Goal: Task Accomplishment & Management: Manage account settings

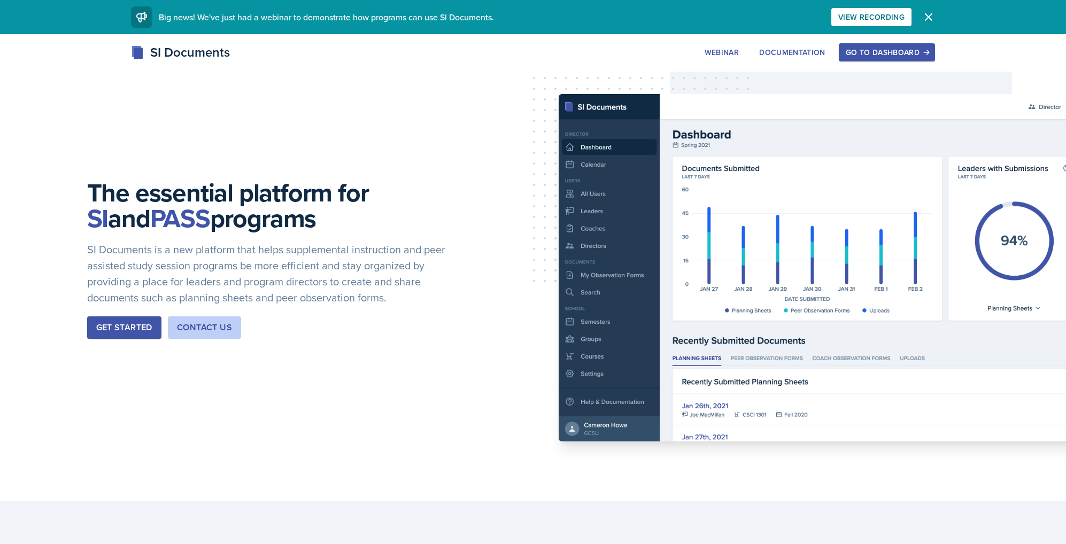
click at [912, 52] on div "Go to Dashboard" at bounding box center [887, 52] width 82 height 9
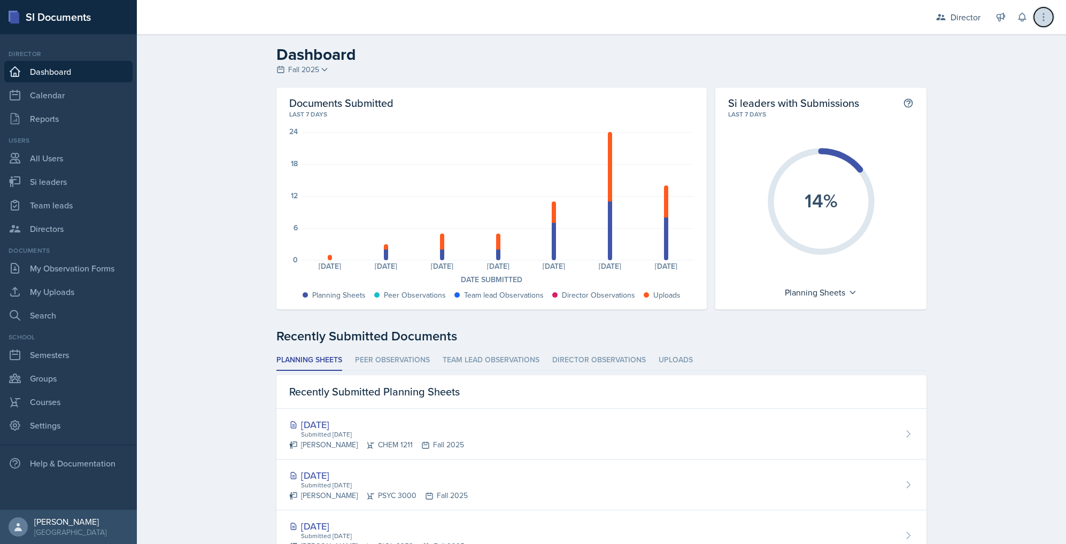
click at [1043, 18] on icon at bounding box center [1043, 17] width 11 height 11
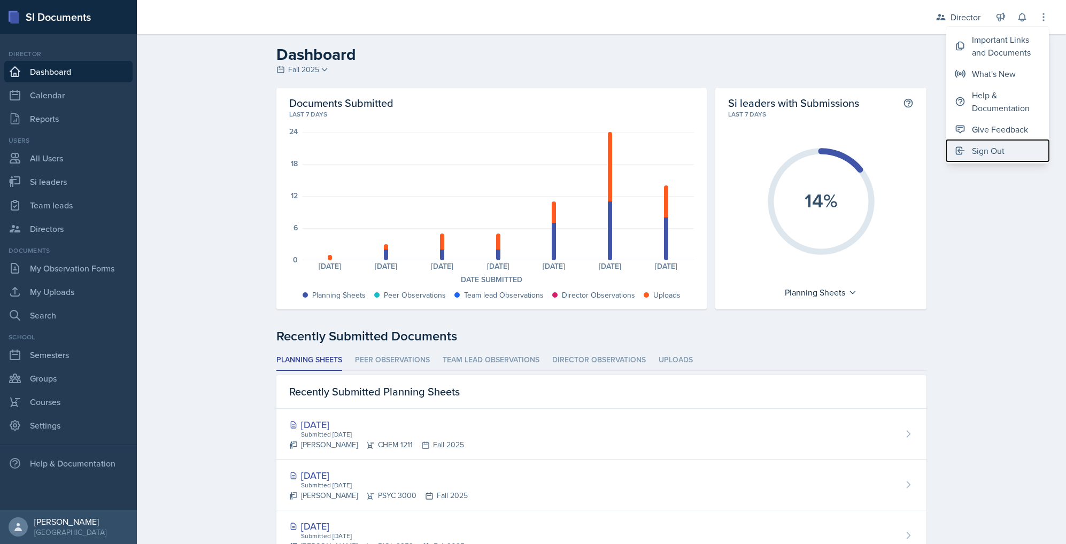
click at [991, 151] on div "Sign Out" at bounding box center [988, 150] width 33 height 13
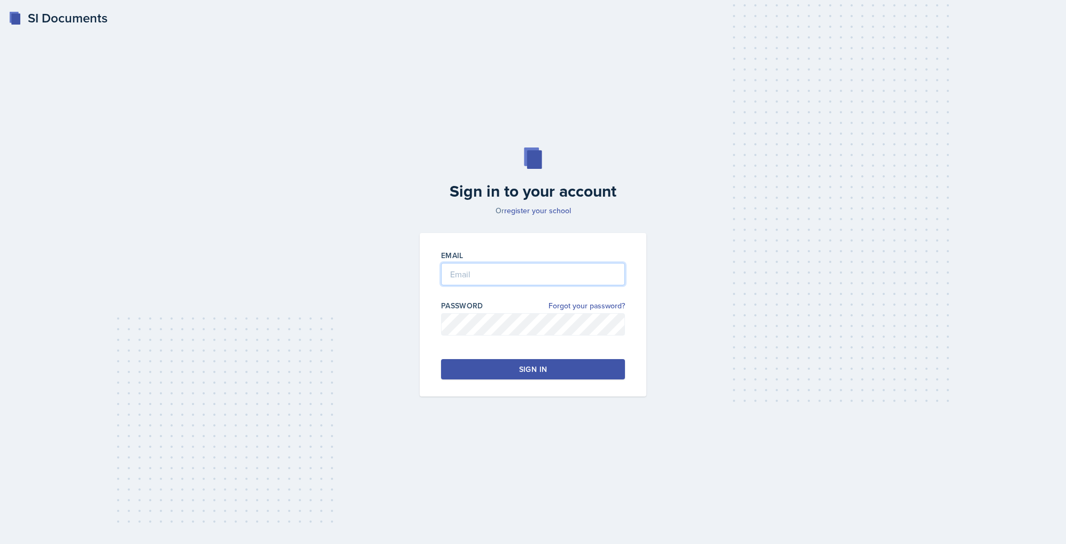
click at [477, 274] on input "email" at bounding box center [533, 274] width 184 height 22
type input "[EMAIL_ADDRESS][DOMAIN_NAME]"
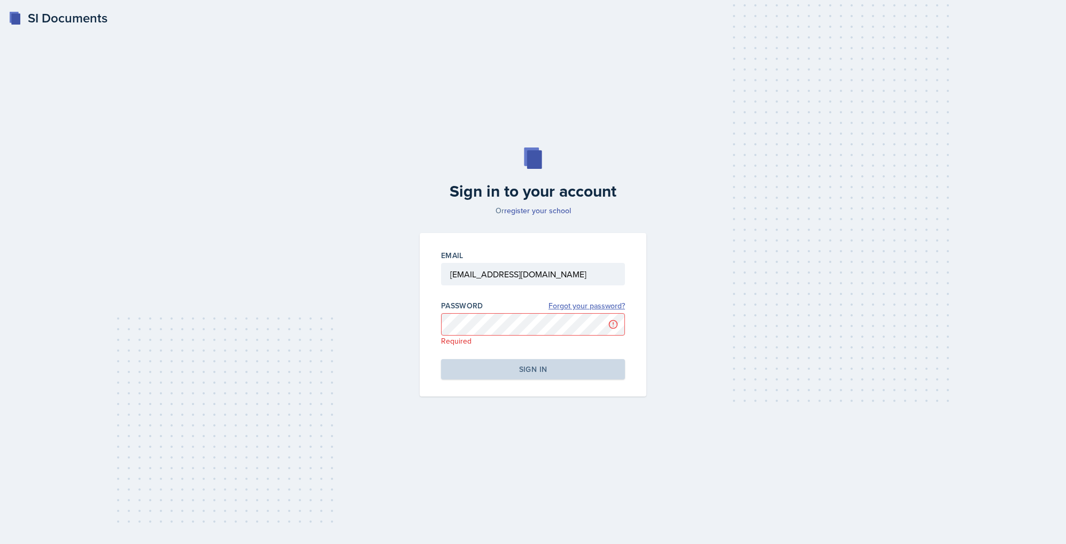
click at [600, 304] on link "Forgot your password?" at bounding box center [587, 305] width 76 height 11
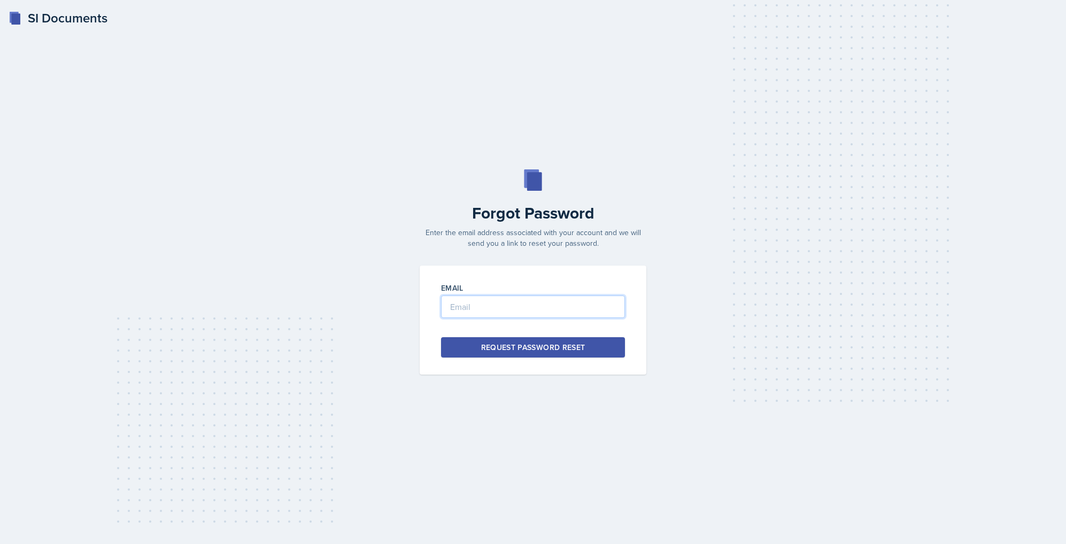
click at [552, 303] on input "email" at bounding box center [533, 307] width 184 height 22
type input "[EMAIL_ADDRESS][DOMAIN_NAME]"
click at [563, 351] on div "Request Password Reset" at bounding box center [533, 347] width 104 height 11
click at [527, 303] on input "email" at bounding box center [533, 307] width 184 height 22
type input "alb1724"
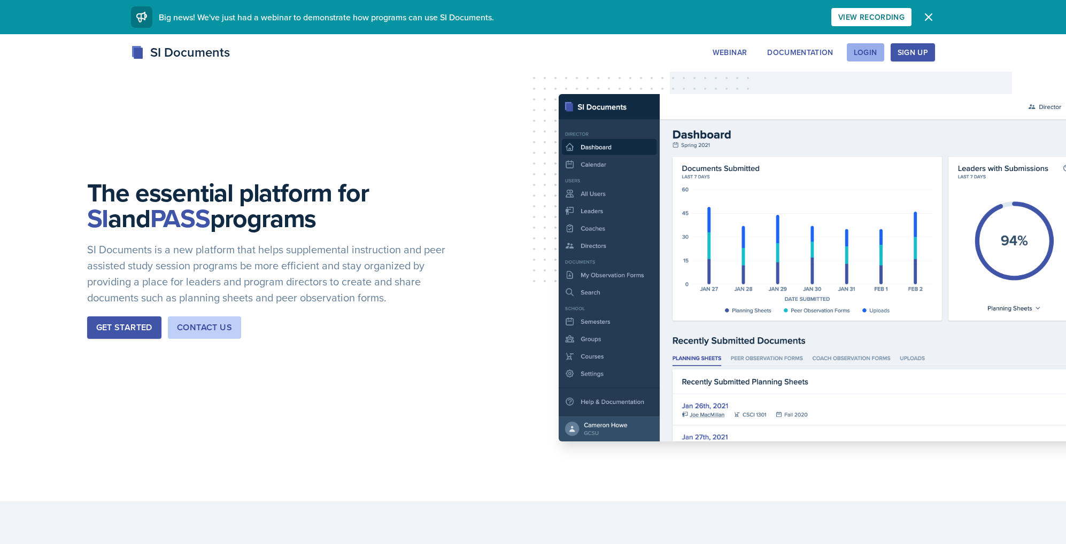
click at [868, 54] on div "Login" at bounding box center [866, 52] width 24 height 9
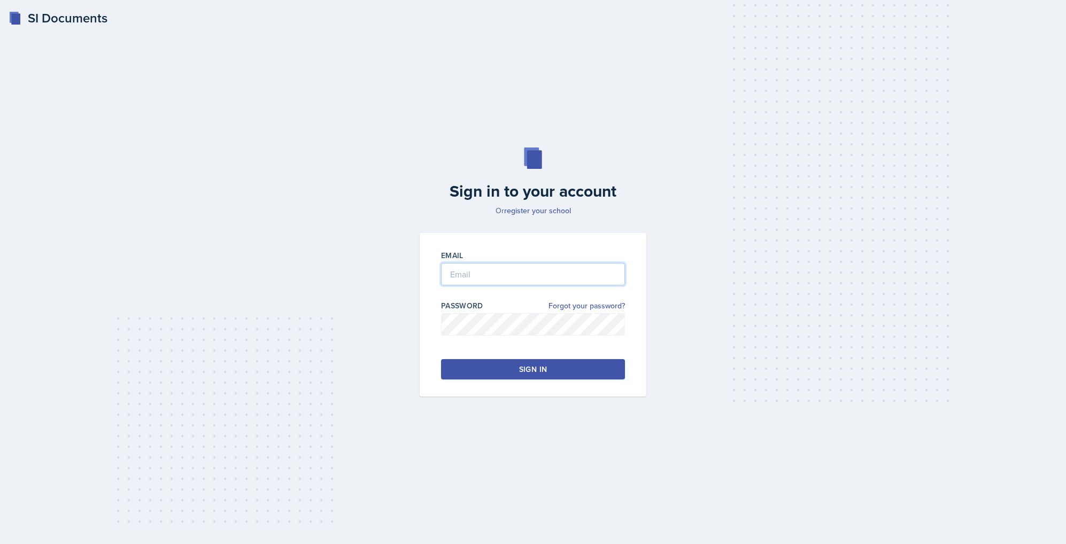
click at [569, 276] on input "email" at bounding box center [533, 274] width 184 height 22
type input "[EMAIL_ADDRESS][DOMAIN_NAME]"
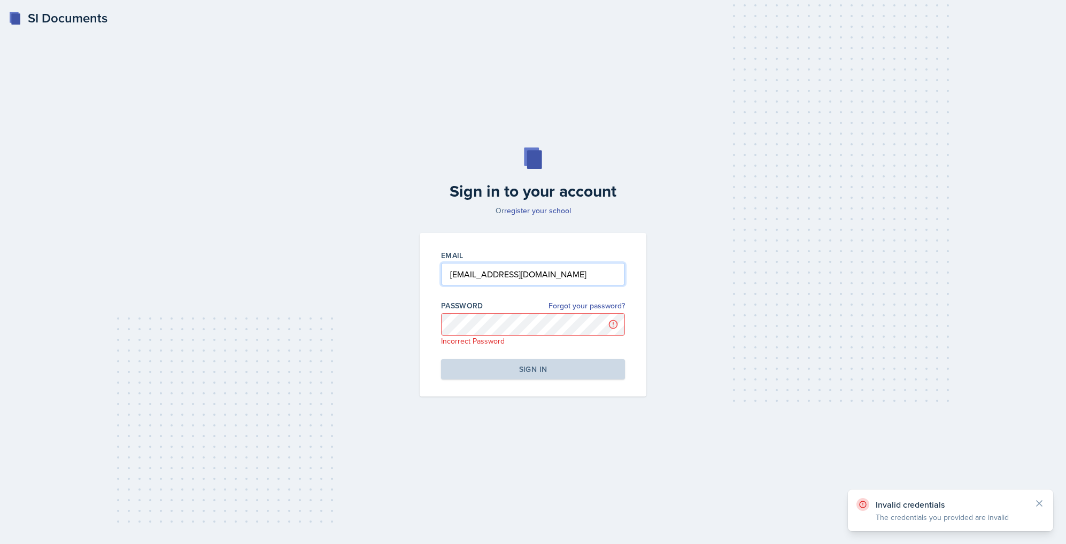
drag, startPoint x: 450, startPoint y: 276, endPoint x: 485, endPoint y: 275, distance: 34.8
click at [450, 276] on input "[EMAIL_ADDRESS][DOMAIN_NAME]" at bounding box center [533, 274] width 184 height 22
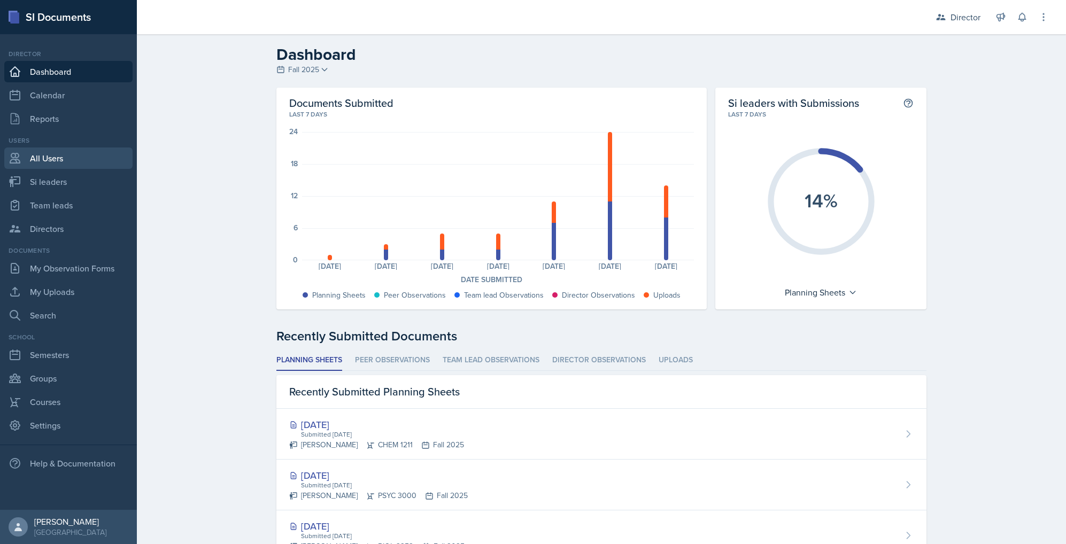
click at [60, 162] on link "All Users" at bounding box center [68, 158] width 128 height 21
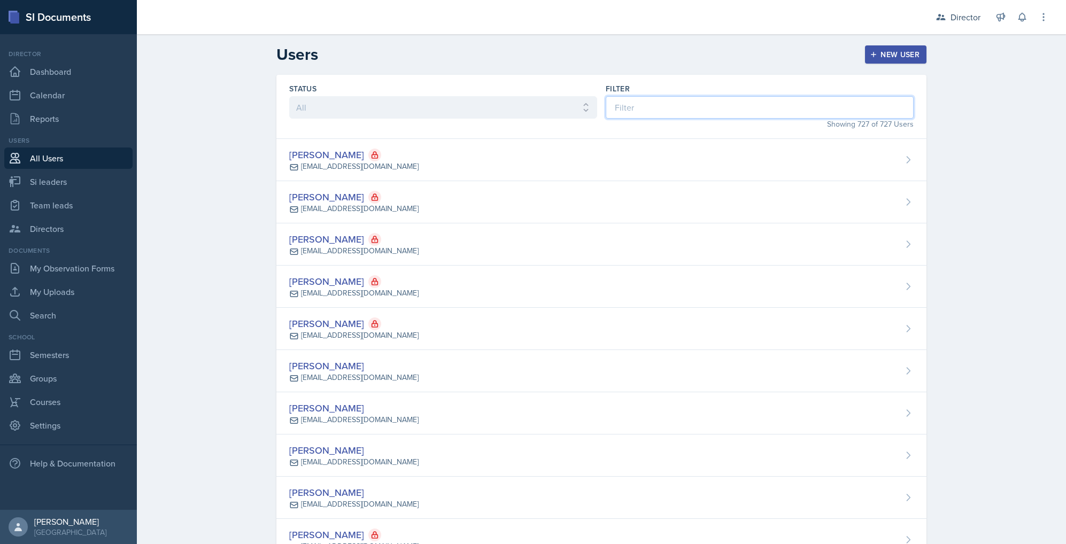
click at [684, 106] on input at bounding box center [760, 107] width 308 height 22
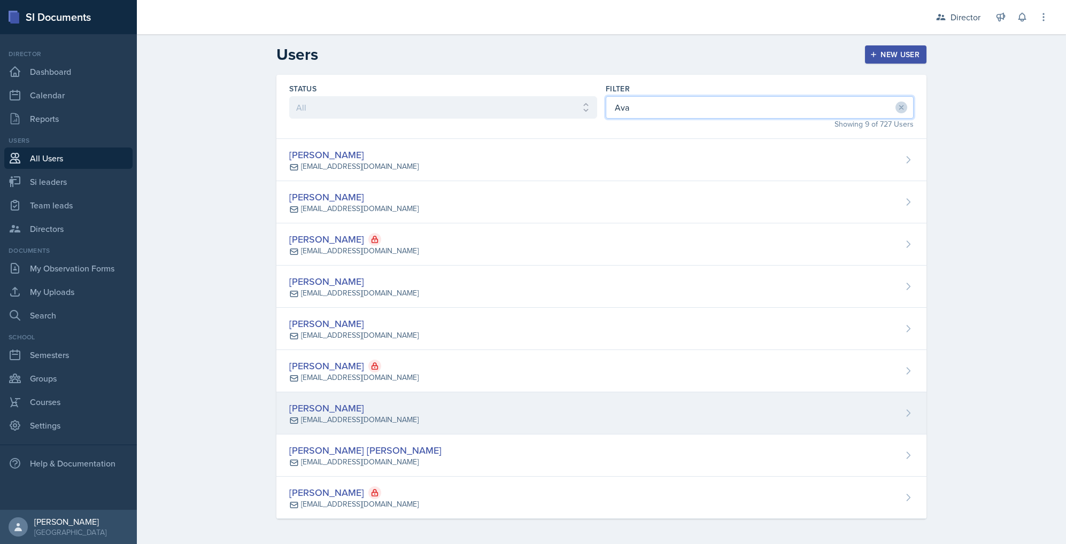
type input "Ava"
click at [582, 408] on div "[PERSON_NAME] [EMAIL_ADDRESS][DOMAIN_NAME]" at bounding box center [601, 413] width 650 height 42
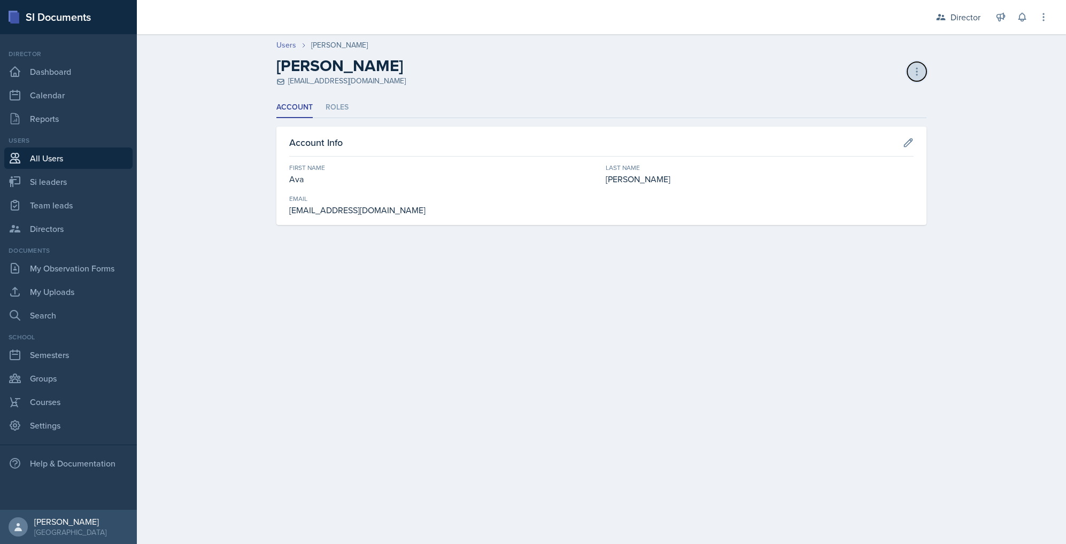
click at [915, 69] on icon at bounding box center [917, 71] width 11 height 11
click at [869, 92] on div "Deactivate User" at bounding box center [871, 93] width 103 height 21
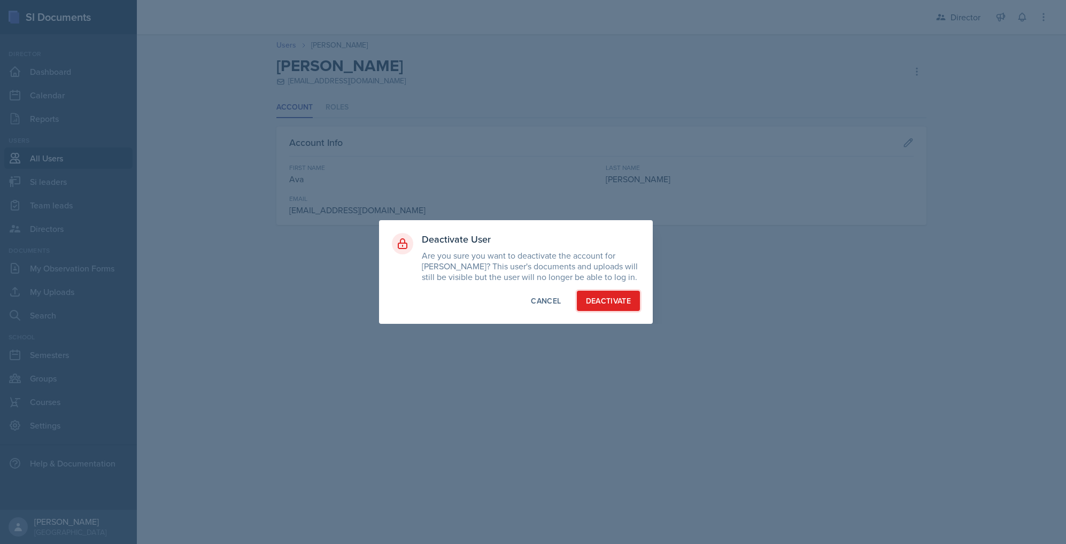
click at [628, 305] on div "Deactivate" at bounding box center [608, 301] width 45 height 11
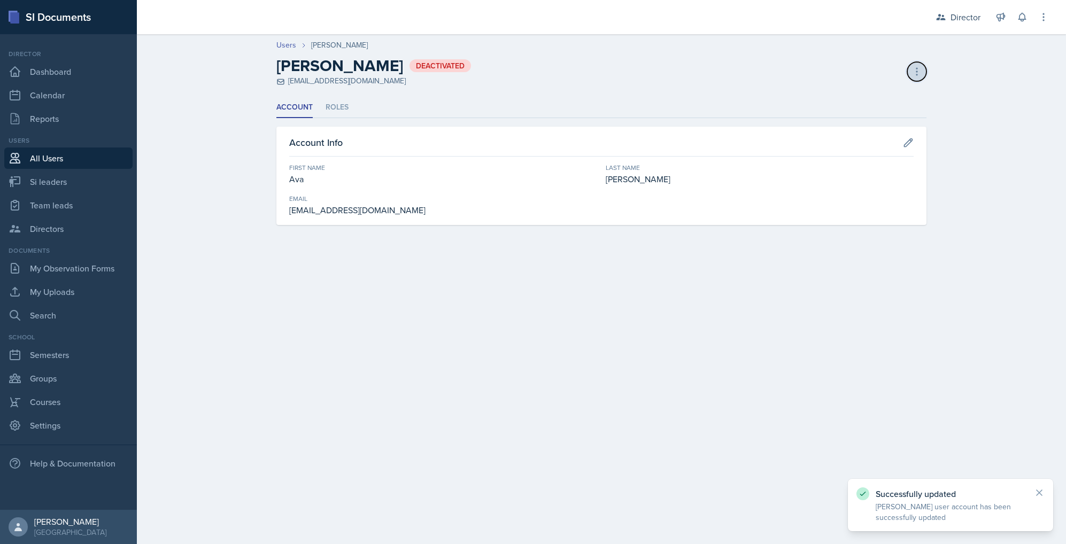
click at [915, 72] on icon at bounding box center [917, 71] width 11 height 11
click at [859, 90] on div "Activate User" at bounding box center [871, 93] width 103 height 21
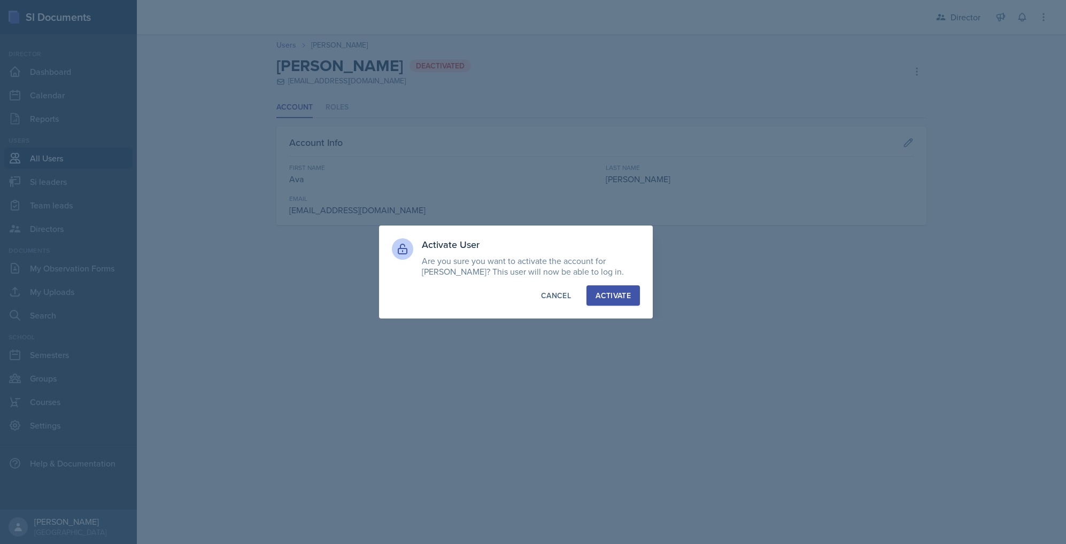
click at [610, 299] on div "Activate" at bounding box center [613, 295] width 35 height 11
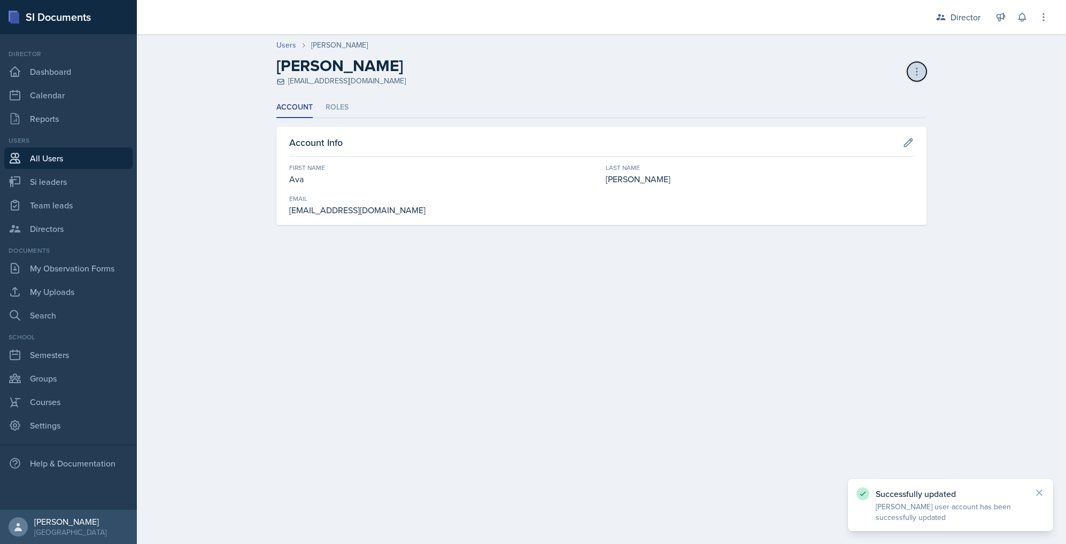
click at [913, 76] on button at bounding box center [916, 71] width 19 height 19
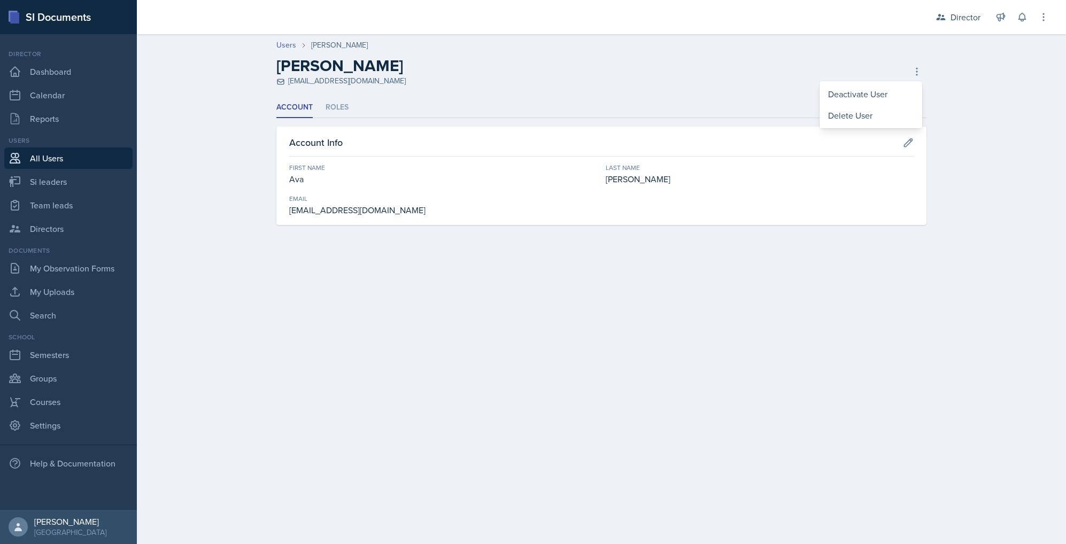
click at [969, 74] on header "Users Ava Richardson Ava Richardson arich184@students.kennesaw.edu Deactivate U…" at bounding box center [601, 63] width 929 height 68
click at [913, 69] on icon at bounding box center [917, 71] width 11 height 11
drag, startPoint x: 397, startPoint y: 82, endPoint x: 289, endPoint y: 81, distance: 108.5
click at [289, 81] on div "[EMAIL_ADDRESS][DOMAIN_NAME]" at bounding box center [340, 80] width 129 height 11
copy div "[EMAIL_ADDRESS][DOMAIN_NAME]"
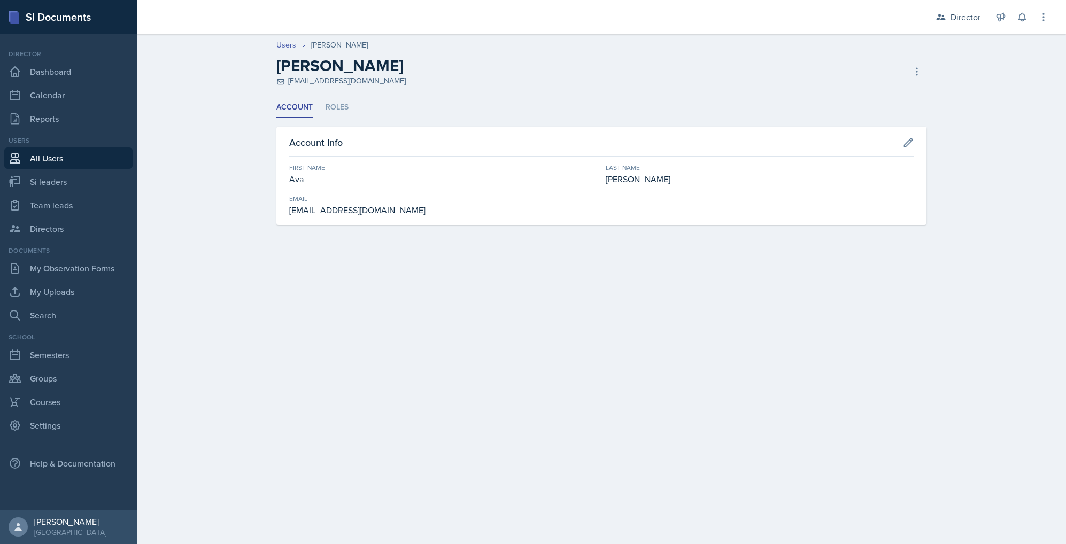
click at [697, 89] on header "Users [PERSON_NAME] [PERSON_NAME] [EMAIL_ADDRESS][DOMAIN_NAME] Deactivate User …" at bounding box center [601, 63] width 929 height 68
click at [918, 73] on icon at bounding box center [917, 71] width 11 height 11
click at [853, 114] on div "Delete User" at bounding box center [871, 115] width 103 height 21
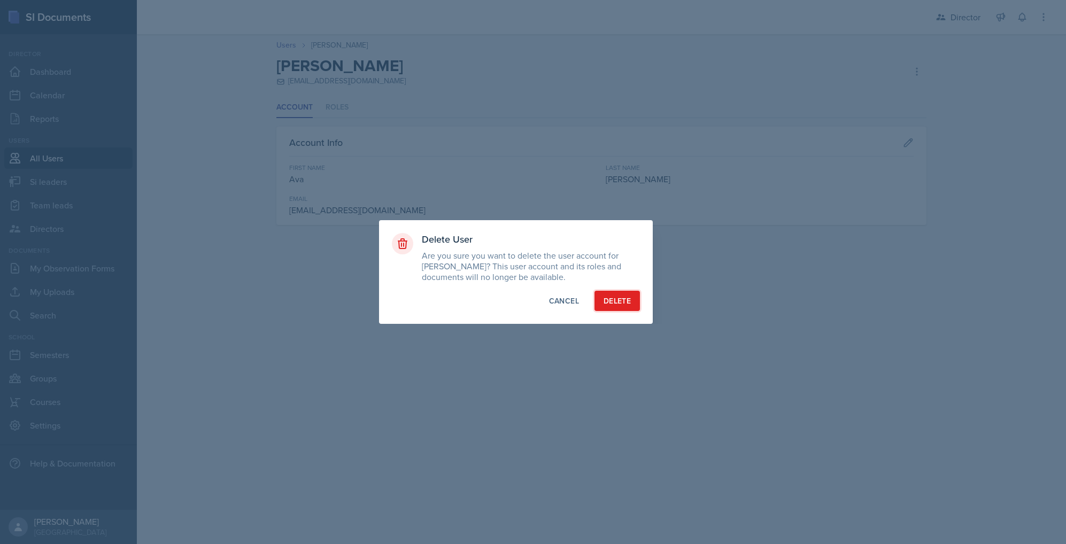
click at [623, 304] on div "Delete" at bounding box center [617, 301] width 27 height 11
select select "1"
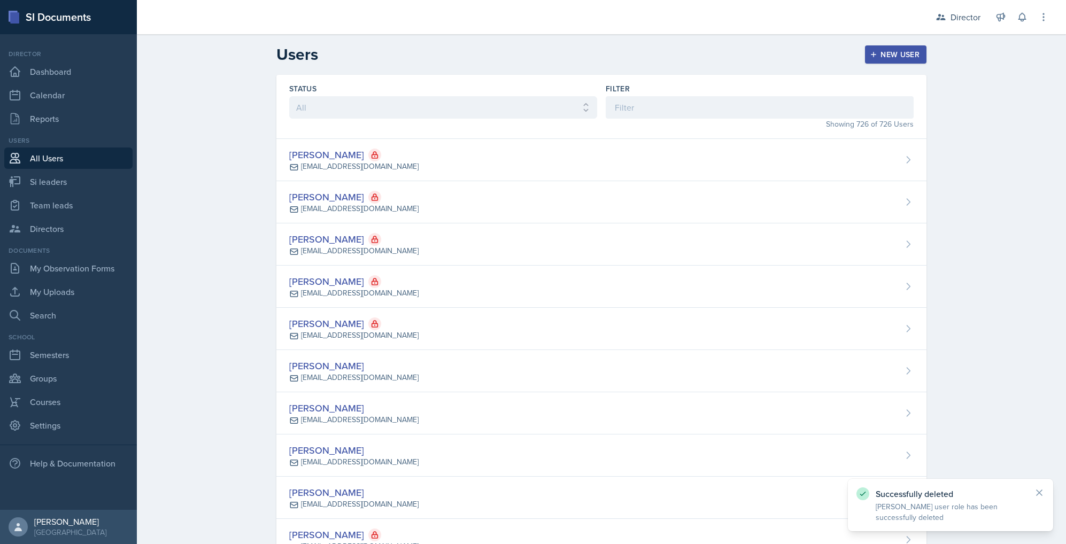
click at [893, 56] on div "New User" at bounding box center [896, 54] width 48 height 9
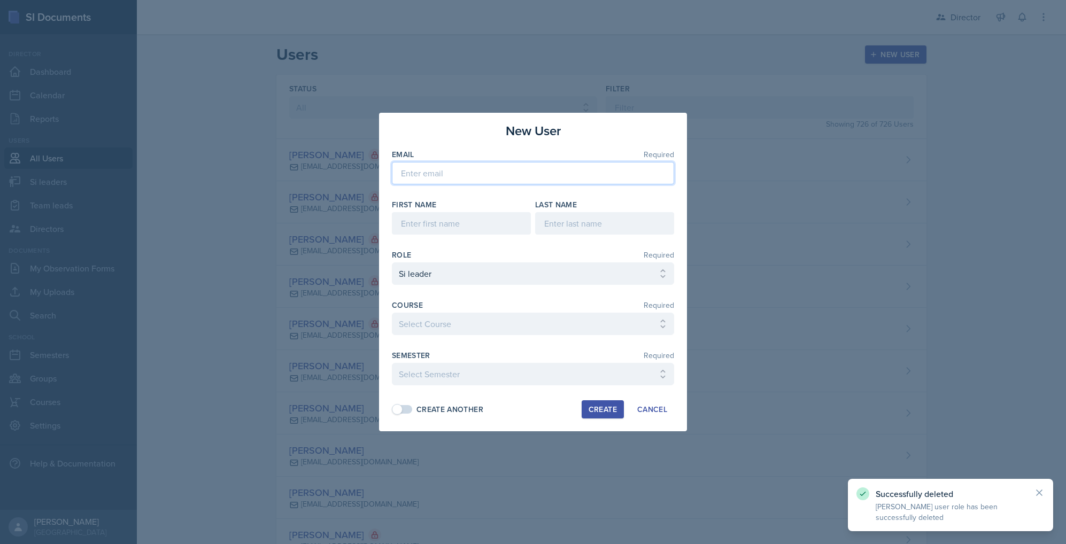
click at [473, 174] on input "email" at bounding box center [533, 173] width 282 height 22
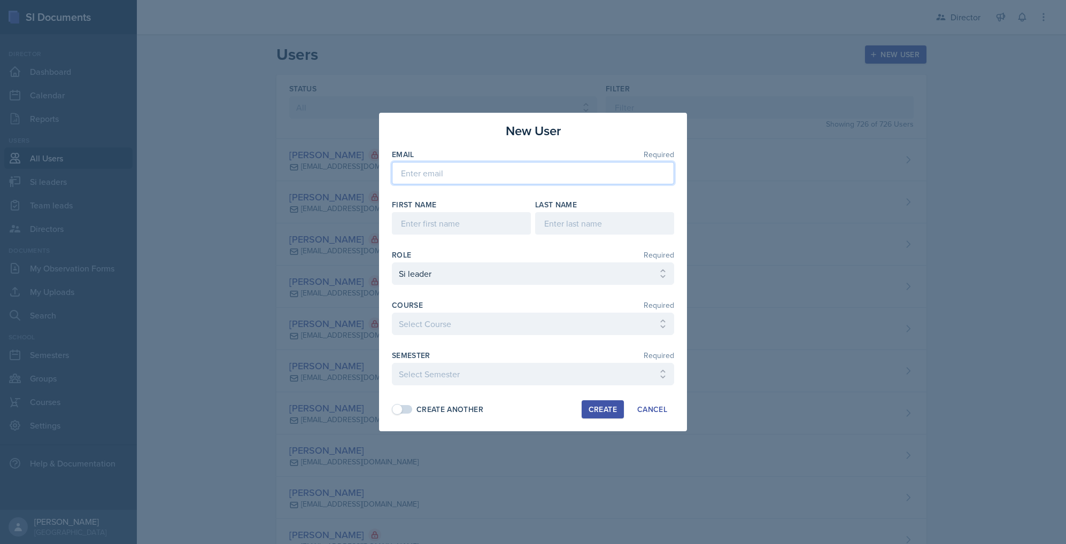
paste input "[EMAIL_ADDRESS][DOMAIN_NAME]"
type input "[EMAIL_ADDRESS][DOMAIN_NAME]"
click at [429, 224] on input at bounding box center [461, 223] width 139 height 22
type input "Ava"
type input "[PERSON_NAME]"
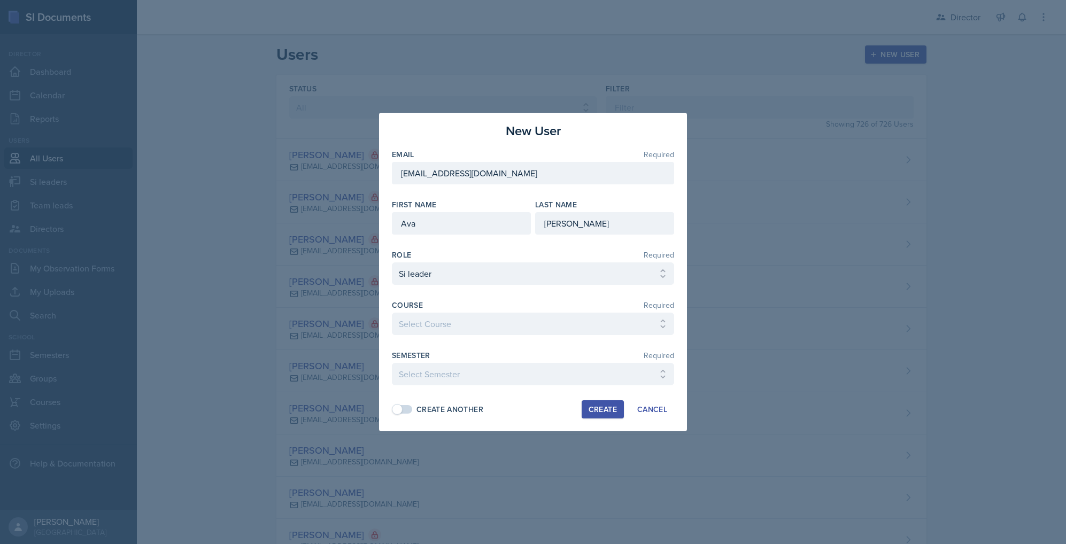
click at [539, 303] on div "Course Required" at bounding box center [533, 305] width 282 height 11
click at [557, 322] on select "Select Course ACCT 2101 ACCT 2102 ACCT 4050 ANTH 1102 ANTH 3301 ARCH 1000 ARCH …" at bounding box center [533, 324] width 282 height 22
click at [567, 377] on select "Select Semester Fall 2025 Summer 2025 Spring 2025 Fall 2024 Summer 2024 Spring …" at bounding box center [533, 374] width 282 height 22
select select "2bed604d-1099-4043-b1bc-2365e8740244"
click at [392, 363] on select "Select Semester Fall 2025 Summer 2025 Spring 2025 Fall 2024 Summer 2024 Spring …" at bounding box center [533, 374] width 282 height 22
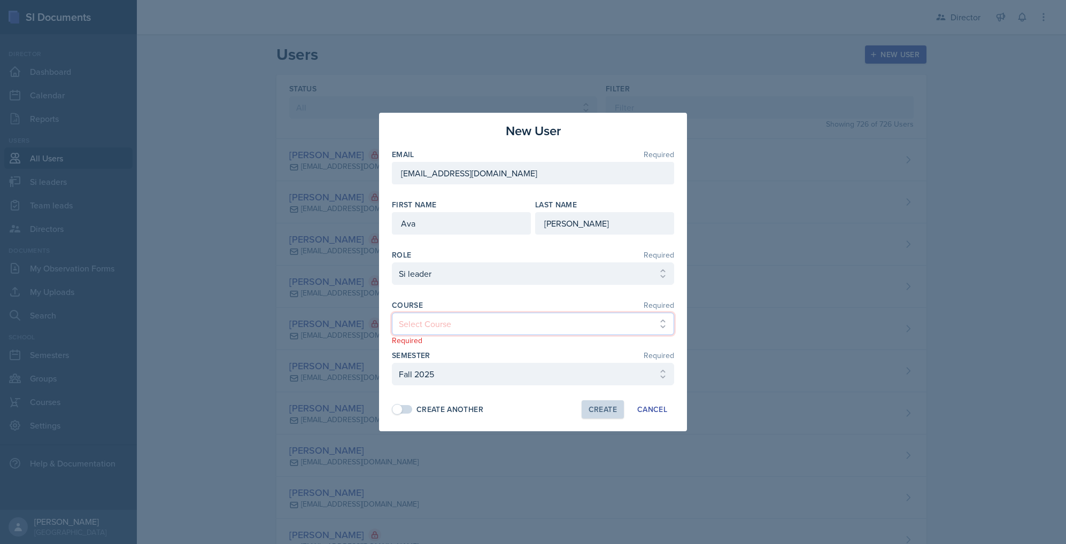
click at [481, 326] on select "Select Course ACCT 2101 ACCT 2102 ACCT 4050 ANTH 1102 ANTH 3301 ARCH 1000 ARCH …" at bounding box center [533, 324] width 282 height 22
select select "5bfde3fe-6375-4519-a868-95dd30d0bb1b"
click at [392, 313] on select "Select Course ACCT 2101 ACCT 2102 ACCT 4050 ANTH 1102 ANTH 3301 ARCH 1000 ARCH …" at bounding box center [533, 324] width 282 height 22
click at [493, 354] on div "Semester Required" at bounding box center [533, 355] width 282 height 11
click at [606, 411] on div "Create" at bounding box center [603, 409] width 28 height 9
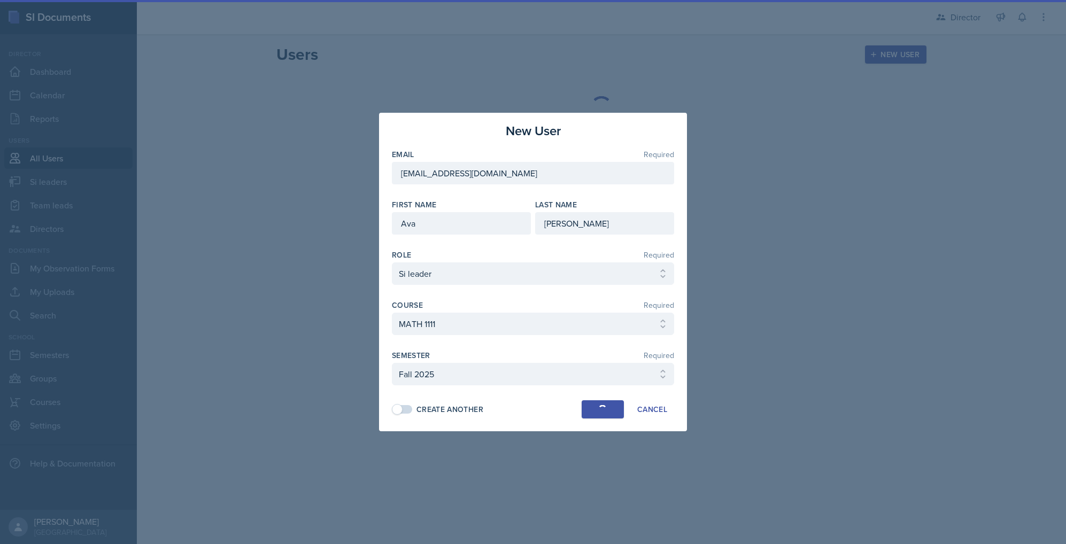
select select
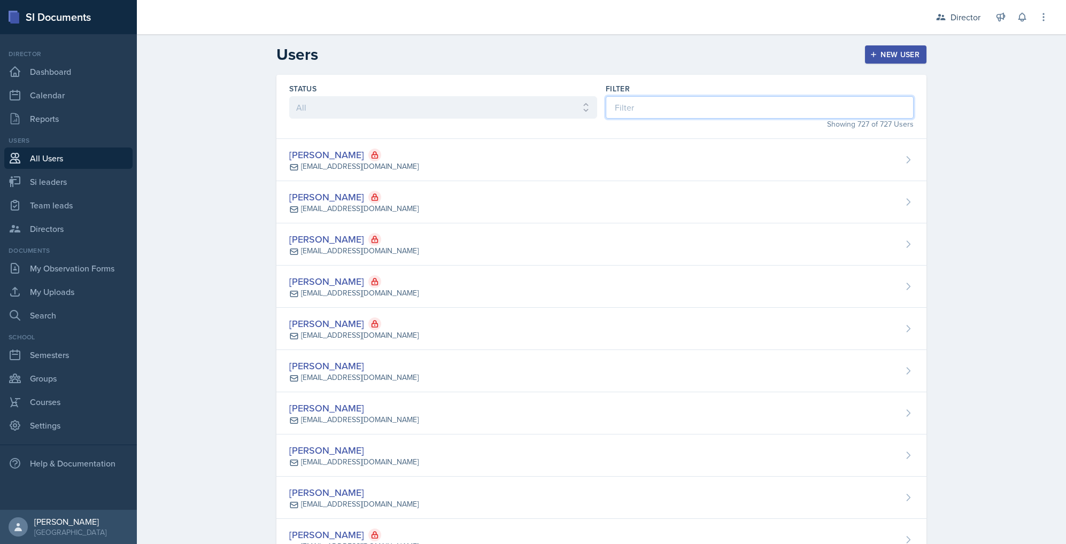
click at [676, 106] on input at bounding box center [760, 107] width 308 height 22
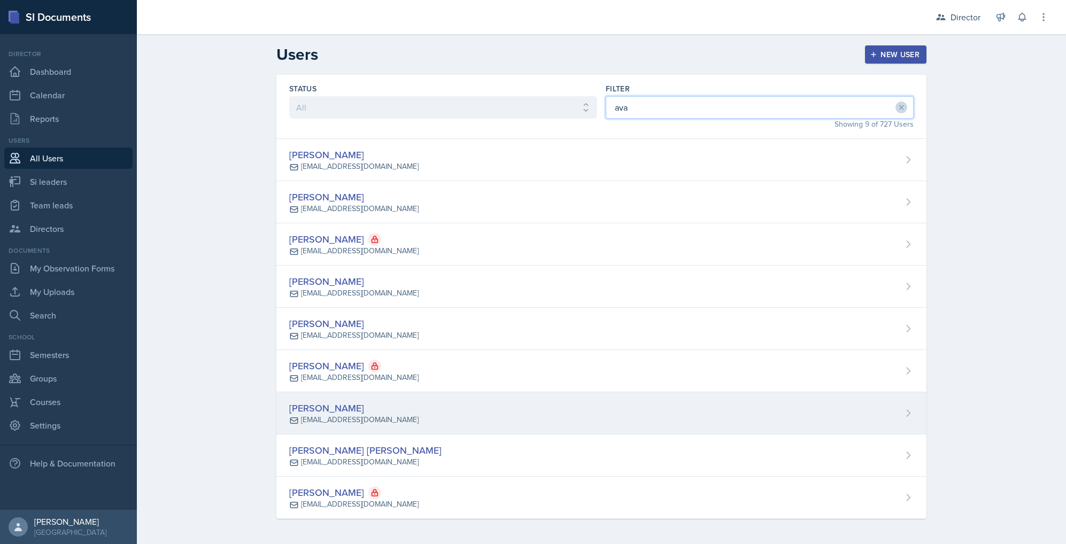
type input "ava"
click at [527, 410] on div "[PERSON_NAME] [EMAIL_ADDRESS][DOMAIN_NAME]" at bounding box center [601, 413] width 650 height 42
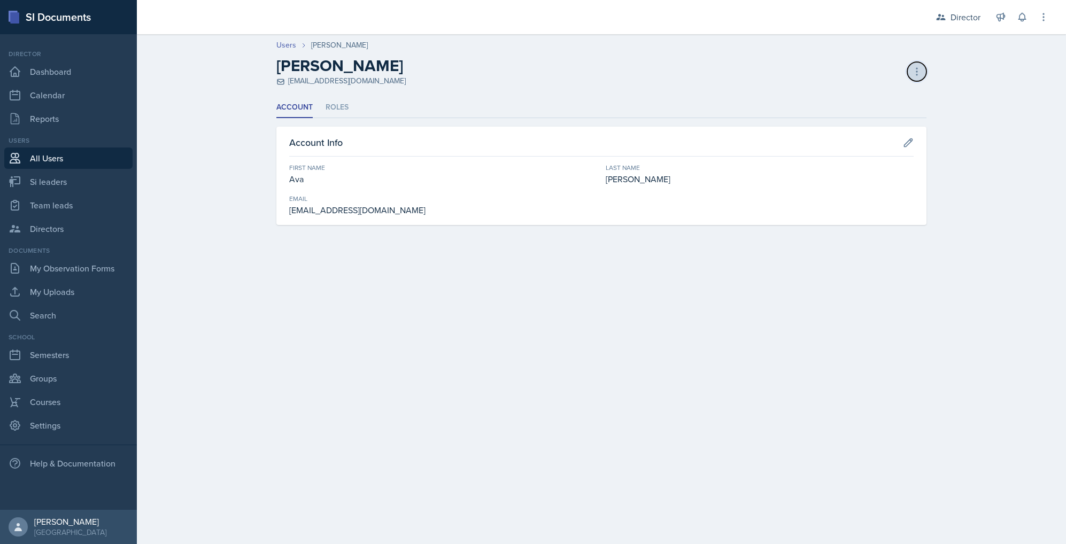
click at [921, 71] on body "SI Documents Director Dashboard Calendar Reports Users All Users Si leaders Tea…" at bounding box center [533, 272] width 1066 height 544
click at [914, 73] on icon at bounding box center [917, 71] width 11 height 11
click at [865, 116] on div "Resend Invite" at bounding box center [871, 115] width 103 height 21
click at [53, 183] on link "Si leaders" at bounding box center [68, 181] width 128 height 21
select select "2bed604d-1099-4043-b1bc-2365e8740244"
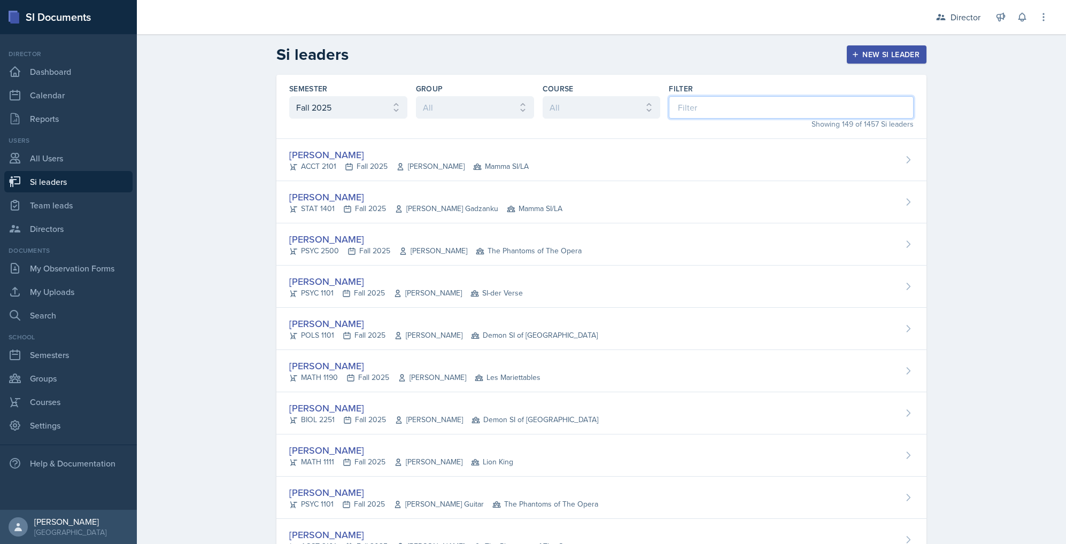
click at [715, 105] on input at bounding box center [791, 107] width 245 height 22
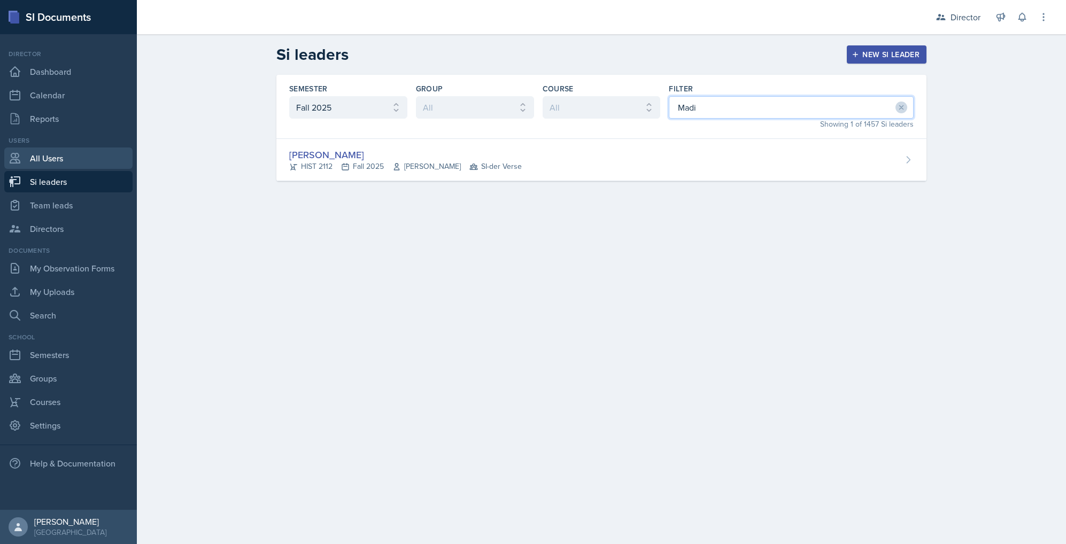
type input "Madi"
click at [80, 161] on link "All Users" at bounding box center [68, 158] width 128 height 21
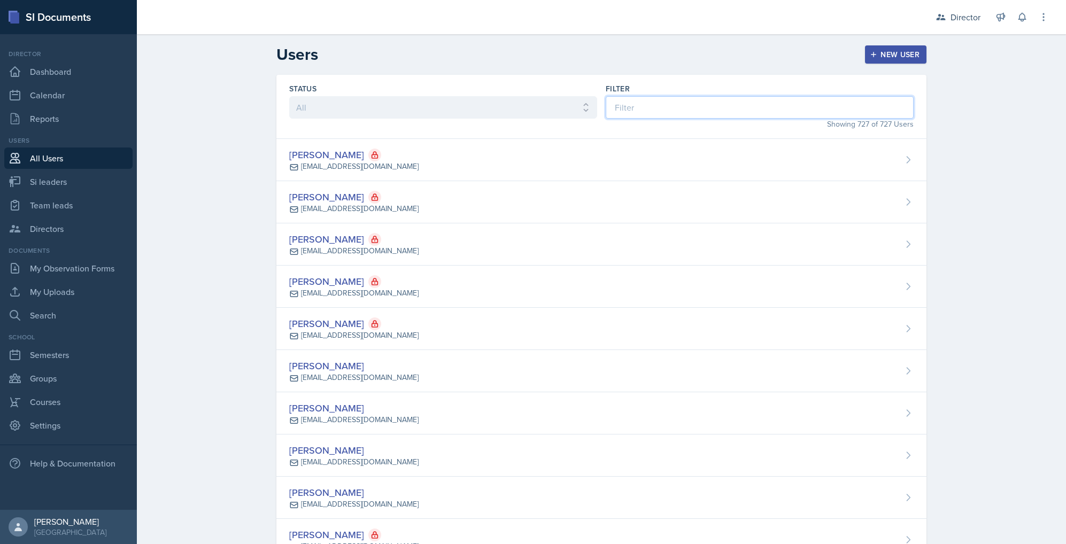
click at [653, 103] on input at bounding box center [760, 107] width 308 height 22
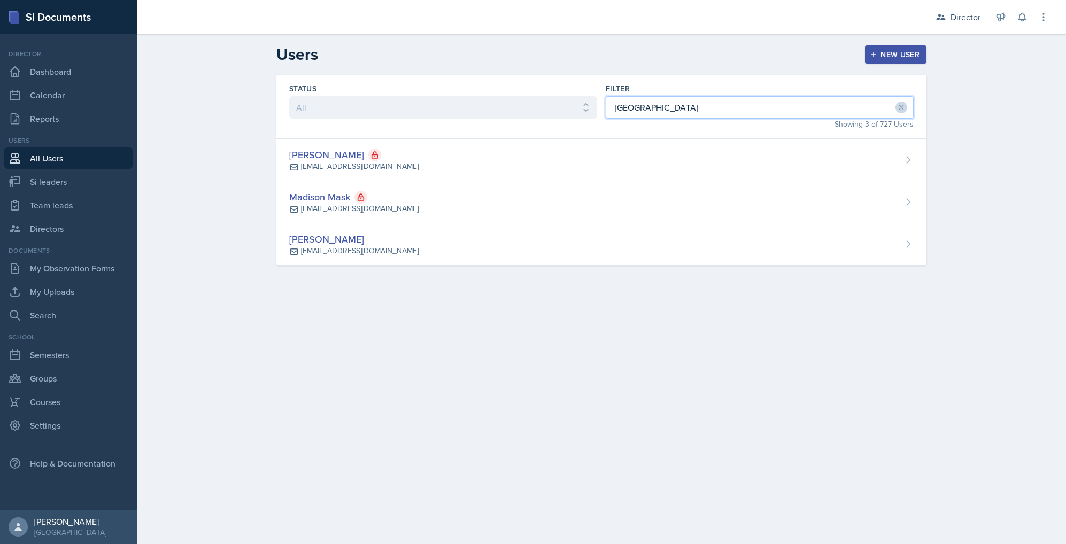
type input "[GEOGRAPHIC_DATA]"
click at [539, 242] on div "[PERSON_NAME] [EMAIL_ADDRESS][DOMAIN_NAME]" at bounding box center [601, 244] width 650 height 42
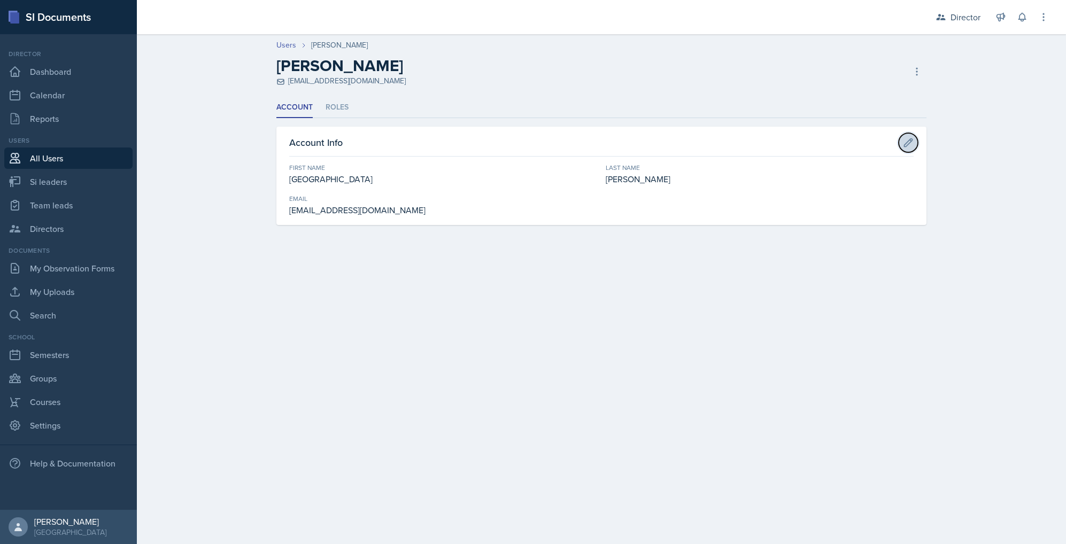
click at [908, 138] on icon at bounding box center [908, 142] width 11 height 11
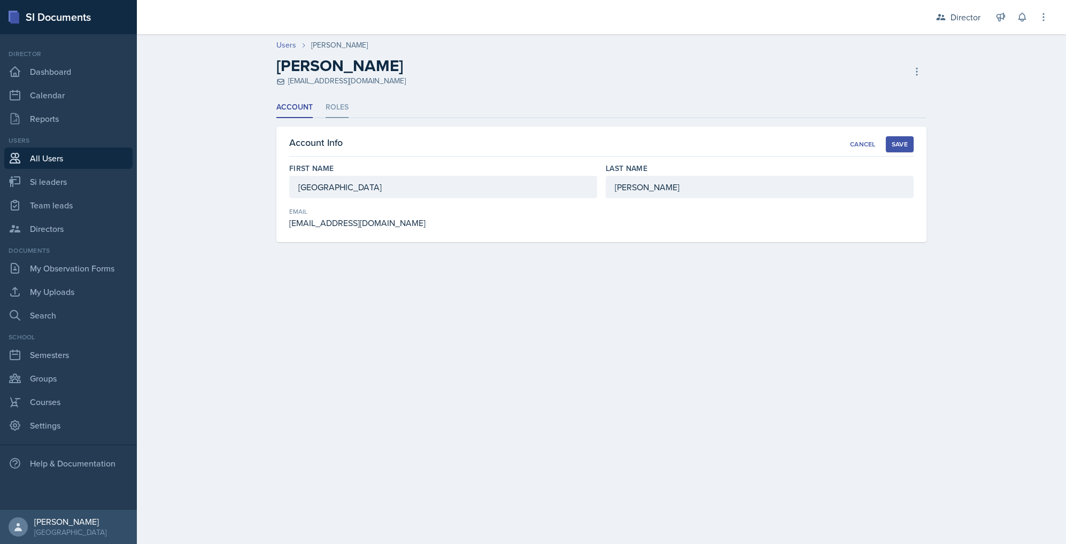
click at [326, 108] on li "Roles" at bounding box center [337, 107] width 23 height 21
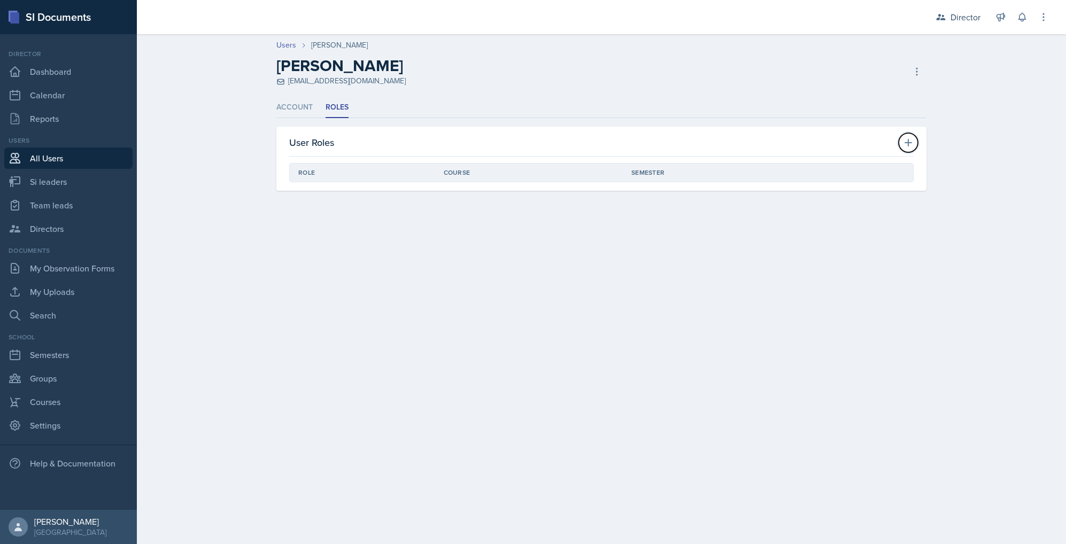
click at [906, 141] on icon at bounding box center [908, 142] width 11 height 11
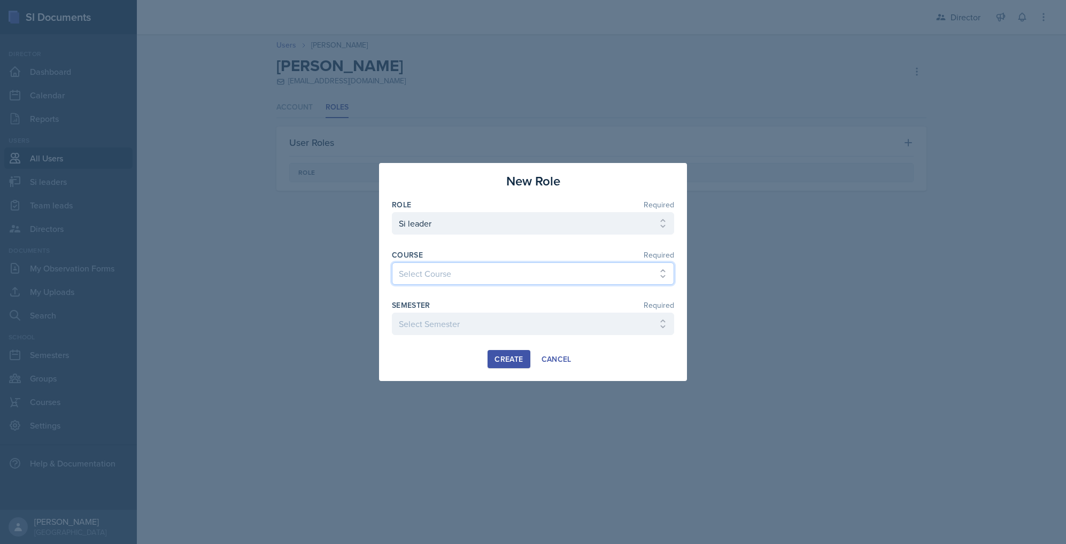
click at [509, 275] on select "Select Course ACCT 2101 ACCT 2102 ACCT 4050 ANTH 1102 ANTH 3301 ARCH 1000 ARCH …" at bounding box center [533, 273] width 282 height 22
select select "3c4b3565-585b-46e2-bb66-4719410f632f"
click at [392, 262] on select "Select Course ACCT 2101 ACCT 2102 ACCT 4050 ANTH 1102 ANTH 3301 ARCH 1000 ARCH …" at bounding box center [533, 273] width 282 height 22
click at [480, 322] on select "Select Semester Fall 2025 Summer 2025 Spring 2025 Fall 2024 Summer 2024 Spring …" at bounding box center [533, 324] width 282 height 22
select select "2bed604d-1099-4043-b1bc-2365e8740244"
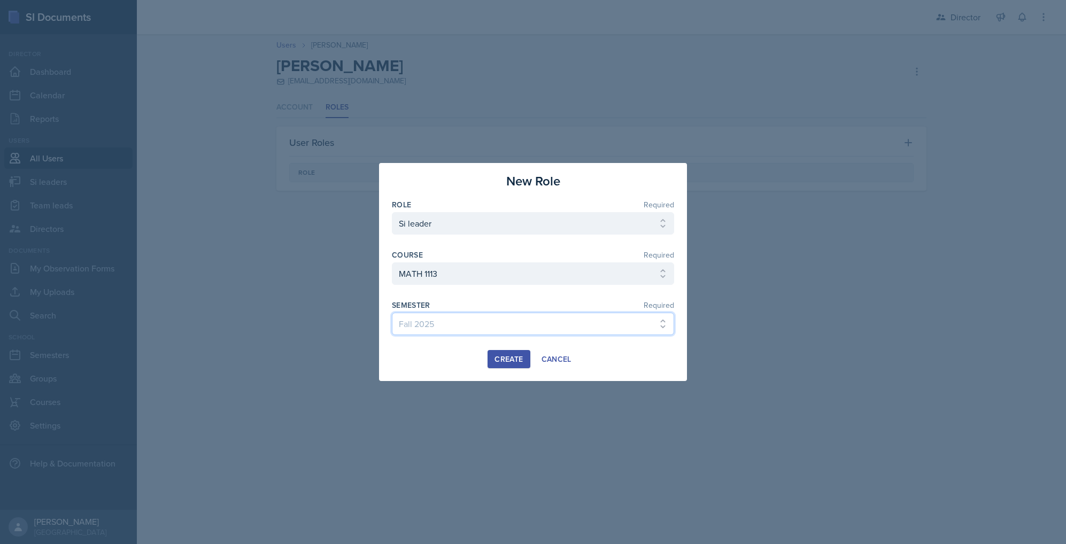
click at [392, 313] on select "Select Semester Fall 2025 Summer 2025 Spring 2025 Fall 2024 Summer 2024 Spring …" at bounding box center [533, 324] width 282 height 22
drag, startPoint x: 512, startPoint y: 364, endPoint x: 520, endPoint y: 357, distance: 10.6
click at [512, 364] on div "Create" at bounding box center [509, 359] width 28 height 9
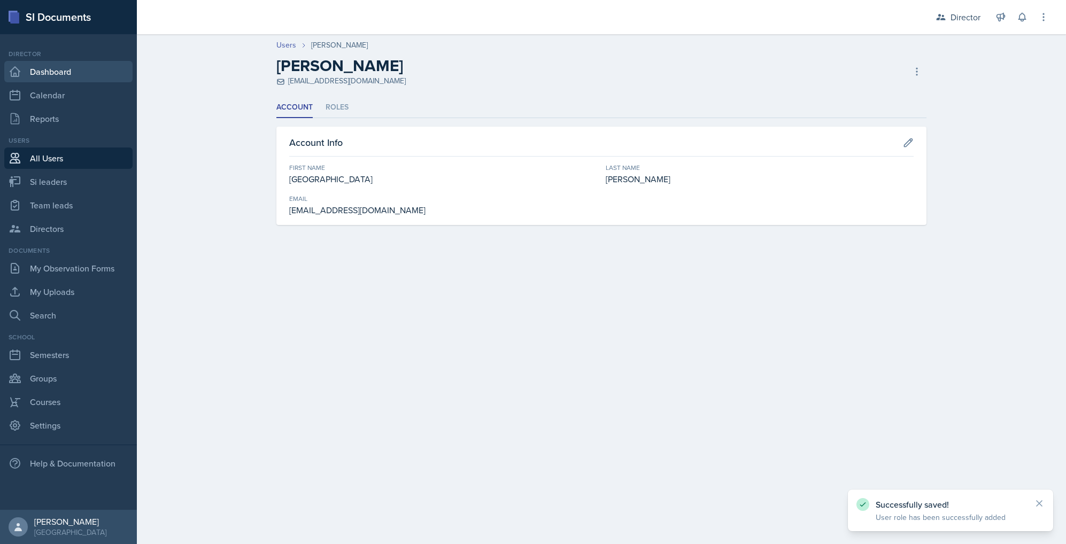
click at [56, 67] on link "Dashboard" at bounding box center [68, 71] width 128 height 21
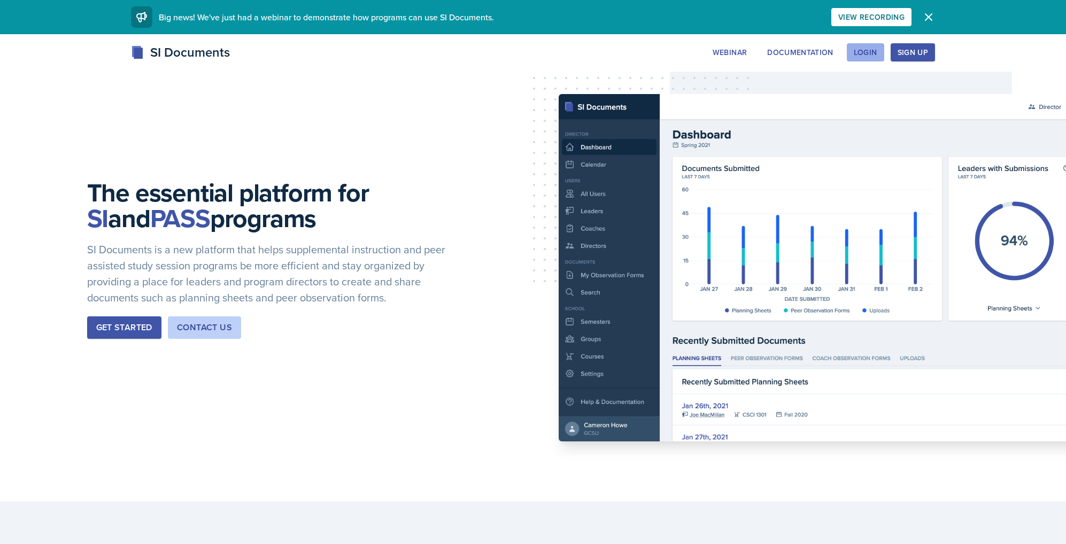
click at [870, 50] on div "Login" at bounding box center [866, 52] width 24 height 9
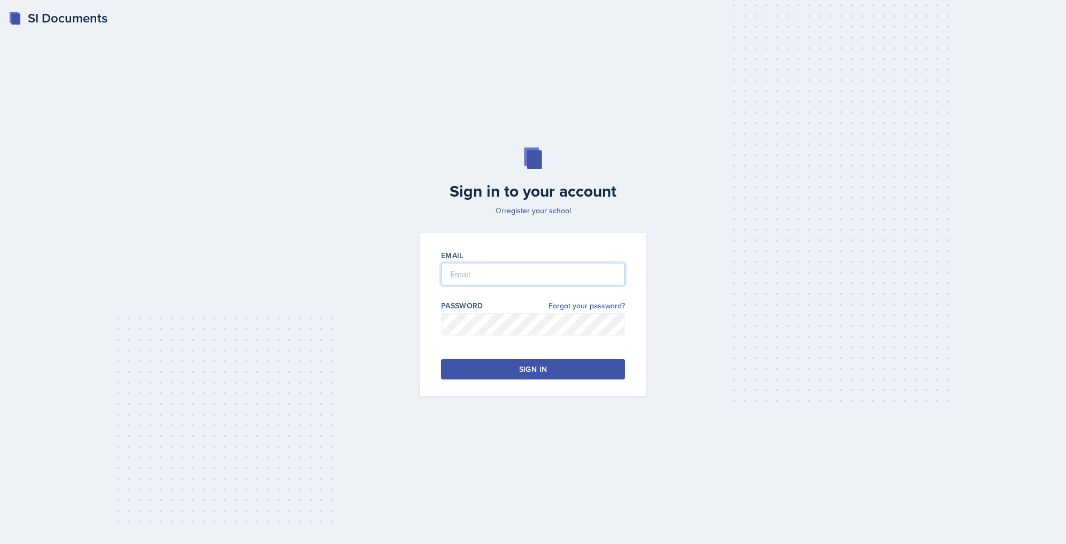
click at [549, 274] on input "email" at bounding box center [533, 274] width 184 height 22
type input "[EMAIL_ADDRESS][DOMAIN_NAME]"
click at [534, 370] on div "Sign in" at bounding box center [533, 369] width 28 height 11
